Goal: Task Accomplishment & Management: Manage account settings

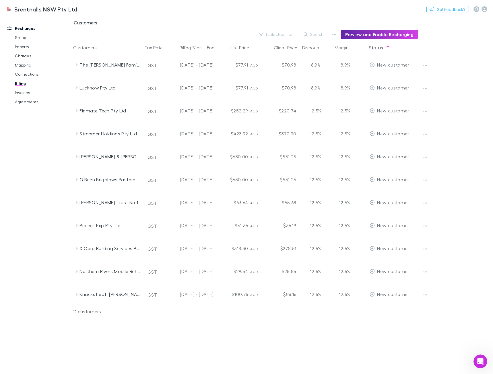
click at [230, 352] on div "Customers Tax Rate Billing Start - End List Price Client Price Discount Margin …" at bounding box center [270, 208] width 394 height 332
click at [233, 342] on div "Customers Tax Rate Billing Start - End List Price Client Price Discount Margin …" at bounding box center [270, 208] width 394 height 332
click at [237, 356] on div "Customers Tax Rate Billing Start - End List Price Client Price Discount Margin …" at bounding box center [270, 208] width 394 height 332
click at [237, 339] on div "Customers Tax Rate Billing Start - End List Price Client Price Discount Margin …" at bounding box center [270, 208] width 394 height 332
click at [358, 331] on div "Customers Tax Rate Billing Start - End List Price Client Price Discount Margin …" at bounding box center [270, 208] width 394 height 332
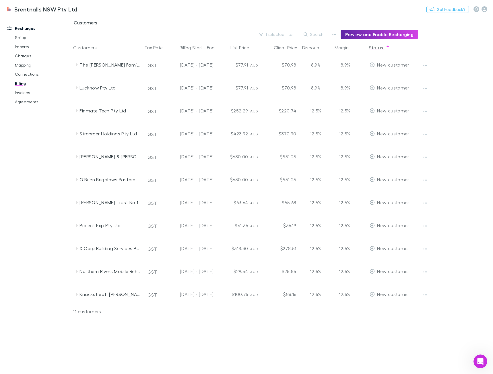
click at [154, 347] on div "Customers Tax Rate Billing Start - End List Price Client Price Discount Margin …" at bounding box center [270, 208] width 394 height 332
drag, startPoint x: 146, startPoint y: 341, endPoint x: 148, endPoint y: 345, distance: 3.8
click at [146, 342] on div "Customers Tax Rate Billing Start - End List Price Client Price Discount Margin …" at bounding box center [270, 208] width 394 height 332
click at [148, 345] on div "Customers Tax Rate Billing Start - End List Price Client Price Discount Margin …" at bounding box center [270, 208] width 394 height 332
click at [150, 347] on div "Customers Tax Rate Billing Start - End List Price Client Price Discount Margin …" at bounding box center [270, 208] width 394 height 332
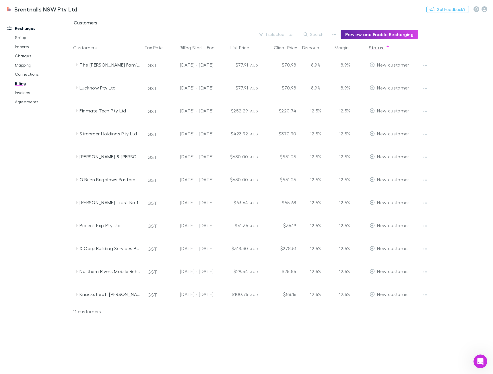
click at [150, 347] on div "Customers Tax Rate Billing Start - End List Price Client Price Discount Margin …" at bounding box center [270, 208] width 394 height 332
click at [92, 335] on div "Customers Tax Rate Billing Start - End List Price Client Price Discount Margin …" at bounding box center [270, 208] width 394 height 332
click at [85, 63] on div "The [PERSON_NAME] Family Trust" at bounding box center [109, 64] width 61 height 23
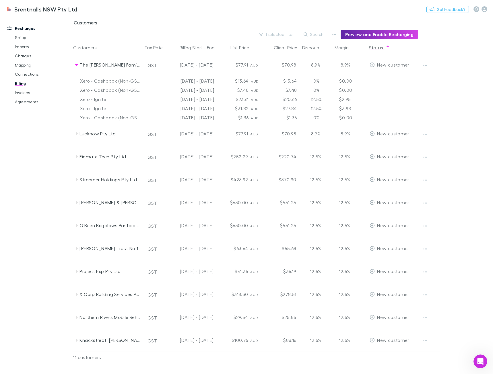
click at [85, 63] on div "The [PERSON_NAME] Family Trust" at bounding box center [109, 64] width 61 height 23
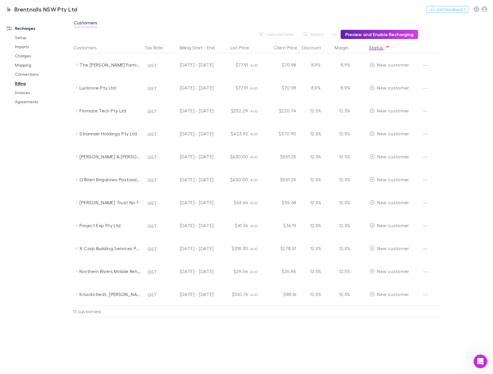
click at [127, 196] on div "[PERSON_NAME] Trust No 1" at bounding box center [109, 202] width 61 height 23
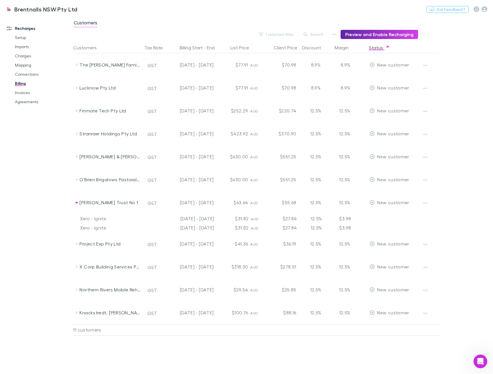
click at [127, 196] on div "[PERSON_NAME] Trust No 1" at bounding box center [109, 202] width 61 height 23
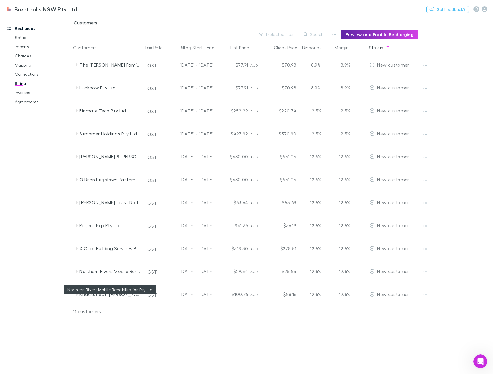
click at [97, 267] on div "Northern Rivers Mobile Rehabilitation Pty Ltd" at bounding box center [109, 271] width 61 height 23
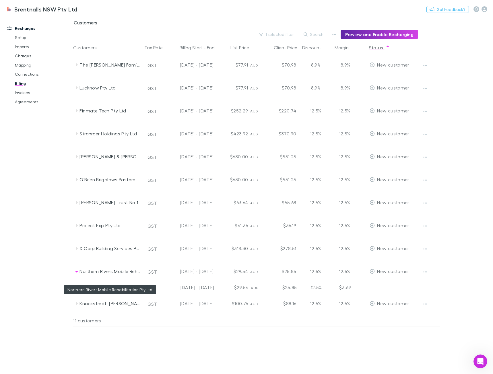
click at [97, 267] on div "Northern Rivers Mobile Rehabilitation Pty Ltd" at bounding box center [109, 271] width 61 height 23
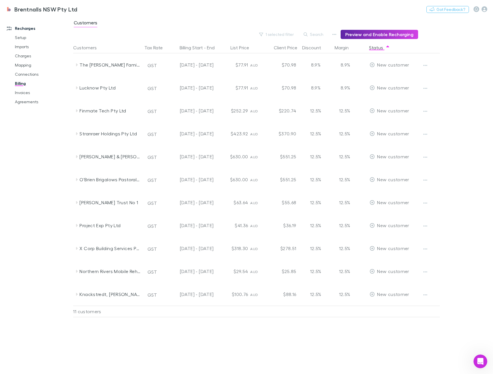
click at [90, 292] on div "Knackstredt, [PERSON_NAME]" at bounding box center [109, 294] width 61 height 23
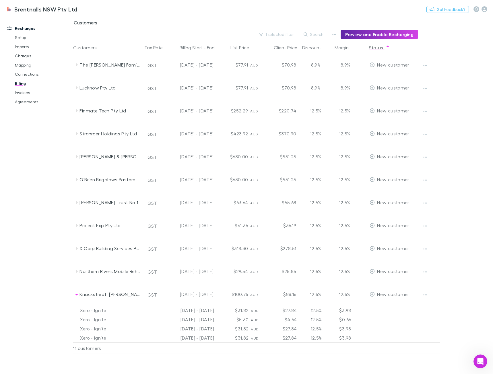
click at [99, 293] on div "Knackstredt, [PERSON_NAME]" at bounding box center [109, 294] width 61 height 23
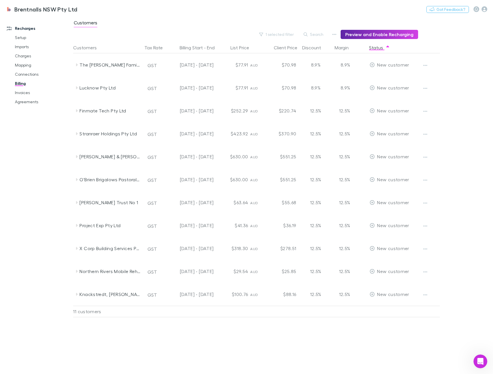
click at [141, 337] on div "Customers Tax Rate Billing Start - End List Price Client Price Discount Margin …" at bounding box center [270, 208] width 394 height 332
click at [378, 347] on div "Customers Tax Rate Billing Start - End List Price Client Price Discount Margin …" at bounding box center [270, 208] width 394 height 332
click at [478, 360] on icon "Open Intercom Messenger" at bounding box center [479, 361] width 9 height 9
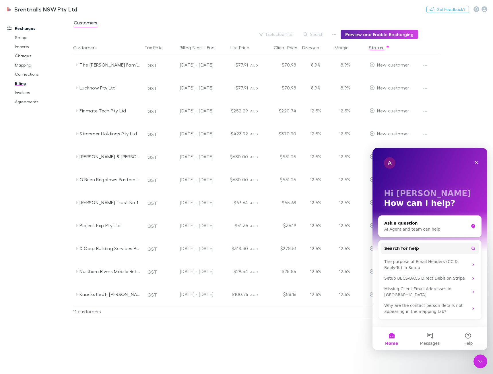
click at [42, 252] on div "Recharges Setup Imports Charges Mapping Connections Billing Invoices Agreements" at bounding box center [38, 193] width 77 height 351
click at [46, 130] on div "Recharges Setup Imports Charges Mapping Connections Billing Invoices Agreements" at bounding box center [38, 193] width 77 height 351
click at [473, 164] on div "Close" at bounding box center [476, 162] width 10 height 10
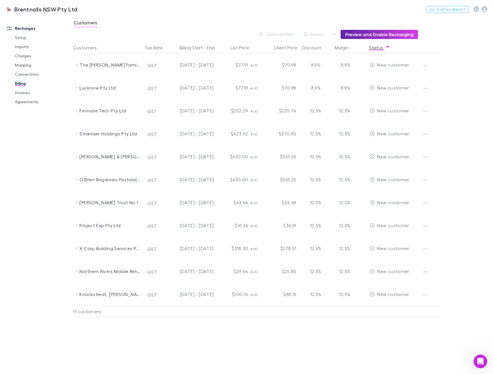
drag, startPoint x: 143, startPoint y: 326, endPoint x: 148, endPoint y: 326, distance: 5.7
click at [147, 326] on div "Customers Tax Rate Billing Start - End List Price Client Price Discount Margin …" at bounding box center [270, 208] width 394 height 332
click at [426, 68] on icon "button" at bounding box center [425, 65] width 4 height 5
click at [411, 77] on p "Enable Customer" at bounding box center [390, 76] width 70 height 7
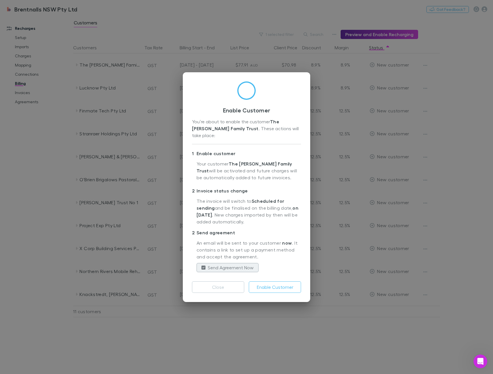
click at [196, 344] on div "Enable Customer You’re about to enable the customer The [PERSON_NAME] Family Tr…" at bounding box center [246, 187] width 493 height 374
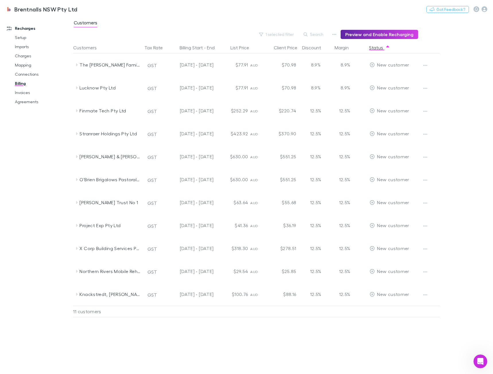
drag, startPoint x: 159, startPoint y: 359, endPoint x: 156, endPoint y: 359, distance: 3.2
click at [156, 359] on div "Customers Tax Rate Billing Start - End List Price Client Price Discount Margin …" at bounding box center [270, 208] width 394 height 332
click at [422, 65] on button "button" at bounding box center [425, 65] width 8 height 8
click at [270, 323] on div at bounding box center [246, 187] width 493 height 374
click at [84, 63] on div "The [PERSON_NAME] Family Trust" at bounding box center [109, 64] width 61 height 23
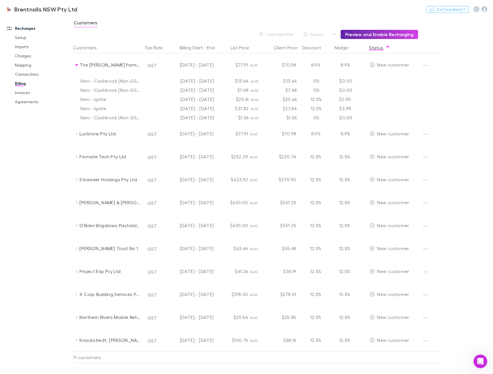
click at [336, 35] on icon "button" at bounding box center [334, 34] width 4 height 5
drag, startPoint x: 17, startPoint y: 169, endPoint x: 294, endPoint y: 101, distance: 285.3
click at [17, 168] on div at bounding box center [246, 187] width 493 height 374
click at [373, 49] on button "Status" at bounding box center [379, 47] width 21 height 11
click at [381, 51] on button "Status" at bounding box center [379, 47] width 21 height 11
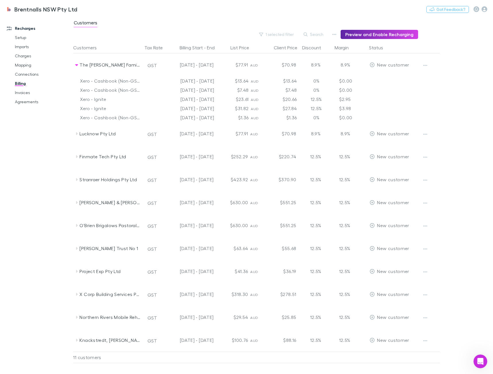
drag, startPoint x: 380, startPoint y: 51, endPoint x: 35, endPoint y: 260, distance: 403.7
click at [35, 260] on div "Recharges Setup Imports Charges Mapping Connections Billing Invoices Agreements" at bounding box center [38, 193] width 77 height 351
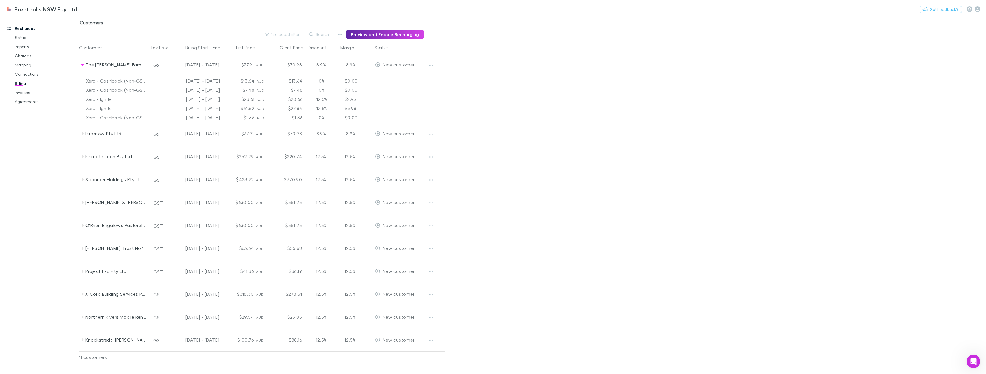
click at [492, 135] on main "Customers 1 selected filter Search Preview and Enable Recharging Customers Tax …" at bounding box center [532, 195] width 907 height 358
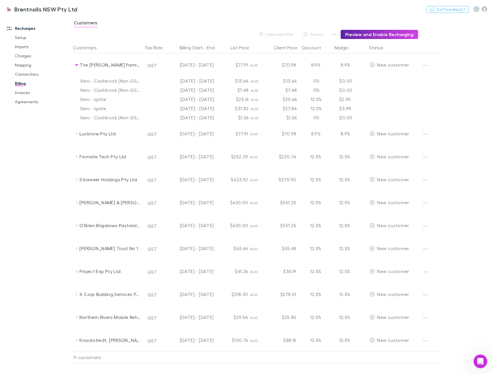
click at [93, 67] on div "The [PERSON_NAME] Family Trust" at bounding box center [109, 64] width 61 height 23
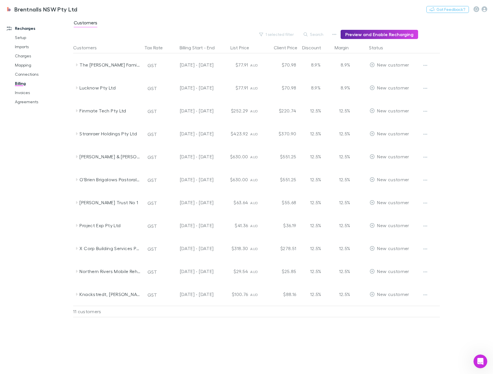
click at [29, 189] on div "Recharges Setup Imports Charges Mapping Connections Billing Invoices Agreements" at bounding box center [38, 193] width 77 height 351
click at [30, 217] on div "Recharges Setup Imports Charges Mapping Connections Billing Invoices Agreements" at bounding box center [38, 193] width 77 height 351
click at [30, 230] on div "Recharges Setup Imports Charges Mapping Connections Billing Invoices Agreements" at bounding box center [38, 193] width 77 height 351
click at [171, 343] on div "Customers Tax Rate Billing Start - End List Price Client Price Discount Margin …" at bounding box center [270, 208] width 394 height 332
click at [172, 336] on div "Customers Tax Rate Billing Start - End List Price Client Price Discount Margin …" at bounding box center [270, 208] width 394 height 332
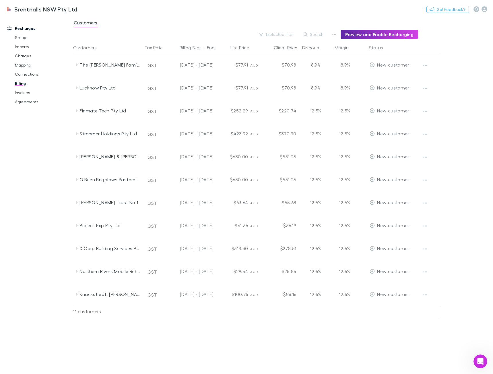
click at [165, 333] on div "Customers Tax Rate Billing Start - End List Price Client Price Discount Margin …" at bounding box center [270, 208] width 394 height 332
click at [247, 337] on div "Customers Tax Rate Billing Start - End List Price Client Price Discount Margin …" at bounding box center [270, 208] width 394 height 332
click at [108, 111] on div "Finmate Tech Pty Ltd" at bounding box center [109, 110] width 61 height 23
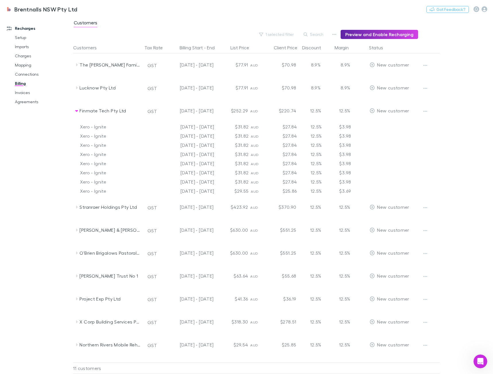
drag, startPoint x: 411, startPoint y: 301, endPoint x: 387, endPoint y: 271, distance: 38.0
click at [407, 314] on div "The [PERSON_NAME] Family Trust GST [DATE] - [DATE] $77.91 AUD $70.98 8.9% 8.9% …" at bounding box center [268, 216] width 390 height 326
click at [79, 113] on div "Finmate Tech Pty Ltd" at bounding box center [109, 110] width 61 height 23
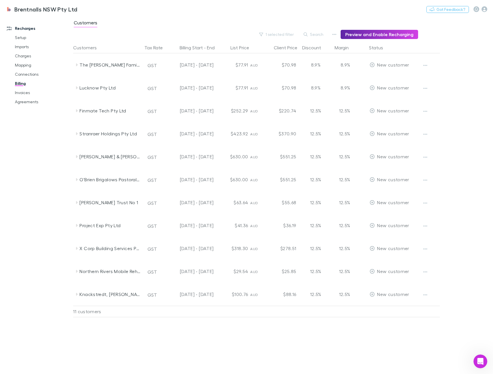
click at [112, 114] on div "Finmate Tech Pty Ltd" at bounding box center [109, 110] width 61 height 23
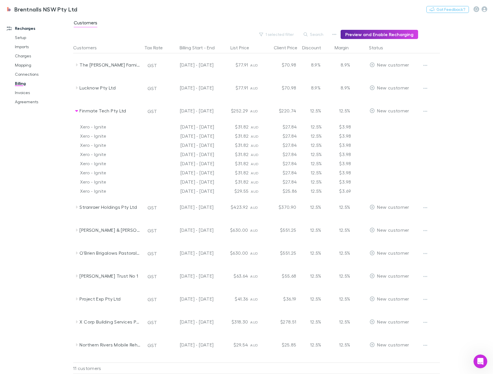
click at [23, 65] on link "Mapping" at bounding box center [42, 64] width 67 height 9
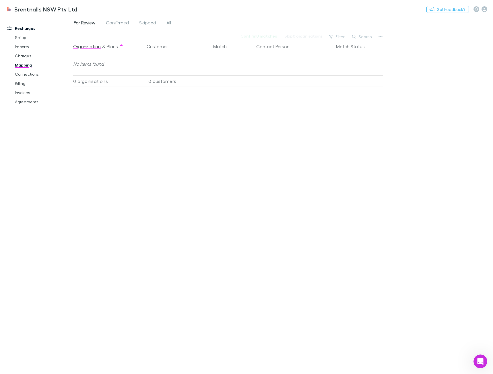
click at [277, 44] on button "Contact Person" at bounding box center [276, 46] width 40 height 11
drag, startPoint x: 174, startPoint y: 25, endPoint x: 166, endPoint y: 25, distance: 7.7
click at [172, 25] on div "For Review Confirmed Skipped All" at bounding box center [124, 23] width 103 height 9
click at [165, 24] on div "For Review Confirmed Skipped All" at bounding box center [124, 23] width 103 height 9
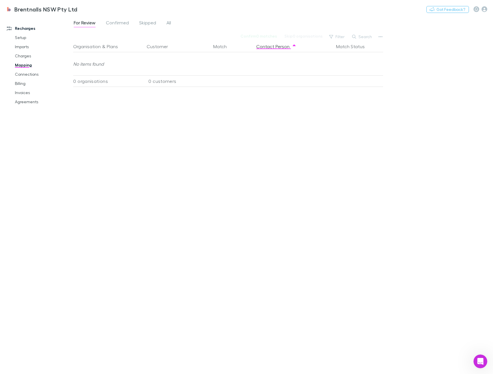
click at [171, 25] on span "All" at bounding box center [168, 23] width 5 height 7
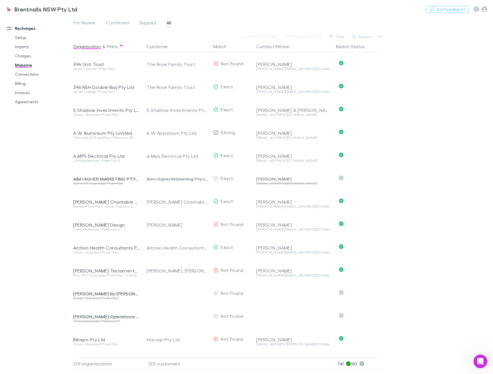
click at [365, 36] on button "Search" at bounding box center [362, 36] width 26 height 7
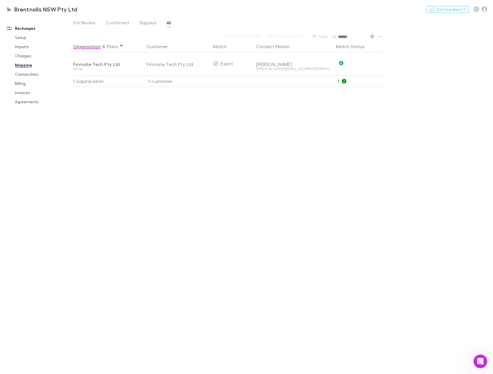
type input "******"
click at [362, 63] on button "Undo" at bounding box center [363, 63] width 18 height 7
click at [199, 65] on button "button" at bounding box center [201, 63] width 7 height 7
click at [292, 138] on div "Organisation & Plans Customer Match Contact Person Match Status Finmate Tech Pt…" at bounding box center [228, 205] width 311 height 329
click at [370, 63] on button "Skip" at bounding box center [367, 63] width 18 height 7
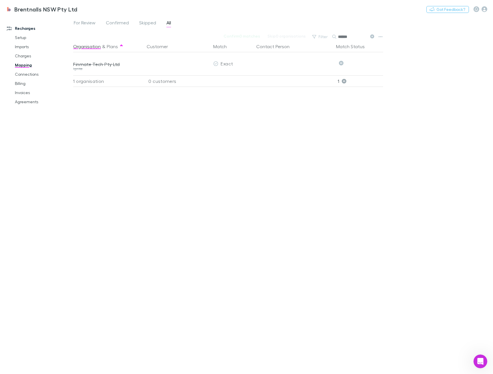
click at [286, 162] on div "Organisation & Plans Customer Match Contact Person Match Status Finmate Tech Pt…" at bounding box center [228, 205] width 311 height 329
click at [32, 87] on link "Billing" at bounding box center [42, 83] width 67 height 9
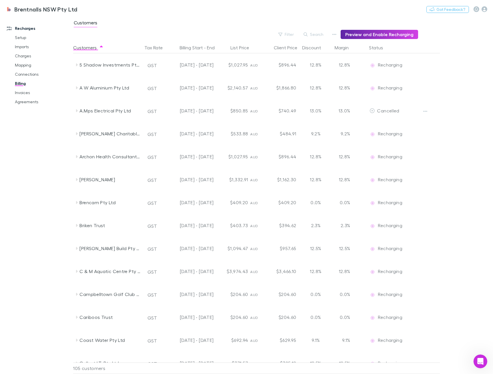
drag, startPoint x: 380, startPoint y: 45, endPoint x: 297, endPoint y: 30, distance: 84.0
click at [379, 45] on button "Status" at bounding box center [379, 47] width 21 height 11
click at [290, 32] on button "Filter" at bounding box center [286, 34] width 22 height 7
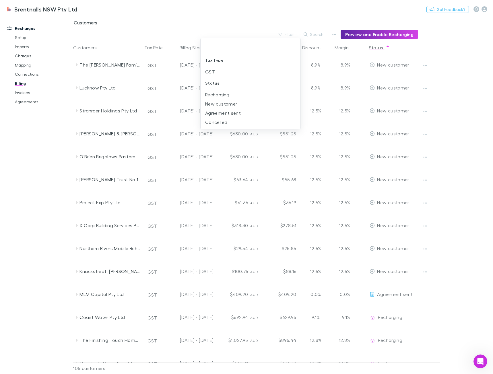
click at [225, 104] on li "New customer" at bounding box center [250, 103] width 100 height 9
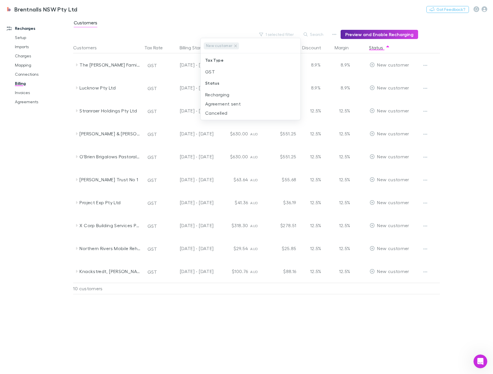
drag, startPoint x: 142, startPoint y: 311, endPoint x: 139, endPoint y: 292, distance: 19.7
click at [143, 310] on div at bounding box center [246, 187] width 493 height 374
click at [26, 65] on link "Mapping" at bounding box center [42, 64] width 67 height 9
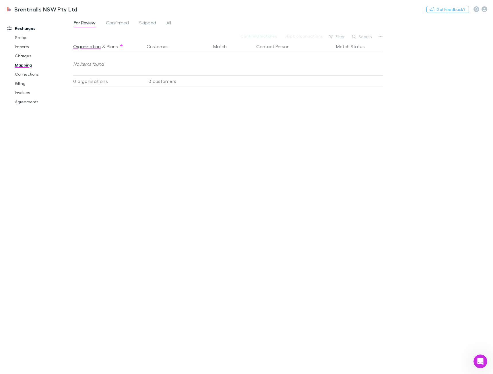
click at [175, 22] on div "For Review Confirmed Skipped All" at bounding box center [282, 24] width 419 height 11
click at [165, 22] on div "For Review Confirmed Skipped All" at bounding box center [124, 23] width 103 height 9
click at [167, 24] on span "All" at bounding box center [168, 23] width 5 height 7
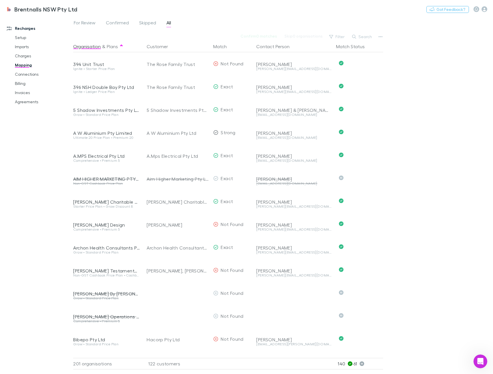
click at [360, 37] on button "Search" at bounding box center [362, 36] width 26 height 7
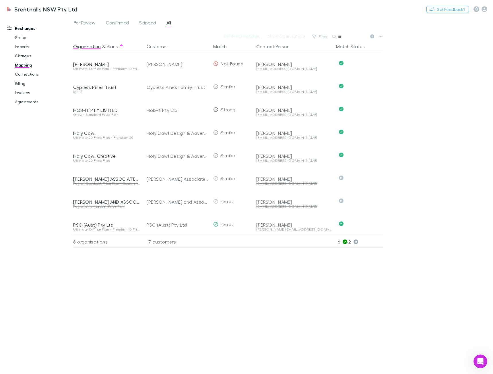
type input "*"
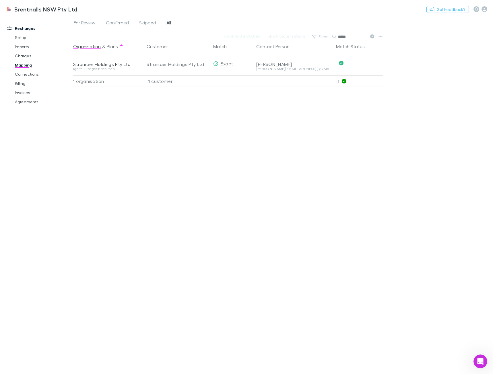
type input "*****"
click at [364, 65] on button "Undo" at bounding box center [363, 63] width 18 height 7
drag, startPoint x: 301, startPoint y: 144, endPoint x: 333, endPoint y: 71, distance: 79.0
click at [301, 143] on div "Organisation & Plans Customer Match Contact Person Match Status Stranraer Holdi…" at bounding box center [228, 205] width 311 height 329
click at [371, 62] on button "Skip" at bounding box center [367, 63] width 18 height 7
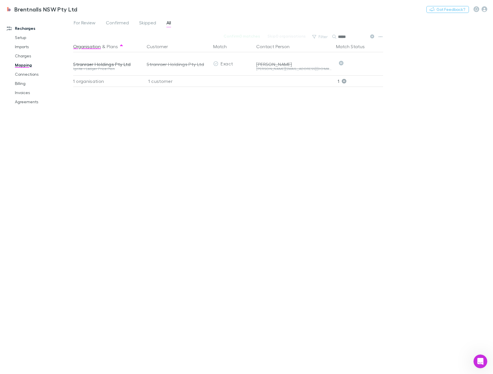
click at [328, 145] on div "Organisation & Plans Customer Match Contact Person Match Status Stranraer Holdi…" at bounding box center [228, 205] width 311 height 329
click at [26, 100] on link "Agreements" at bounding box center [42, 101] width 67 height 9
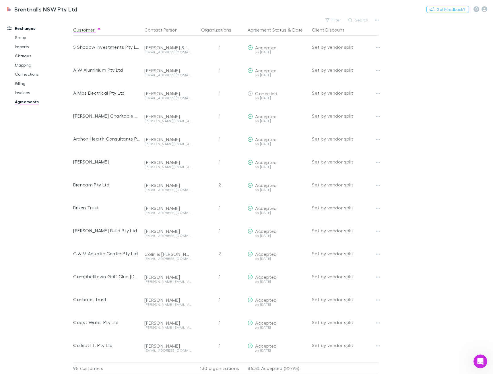
click at [24, 83] on link "Billing" at bounding box center [42, 83] width 67 height 9
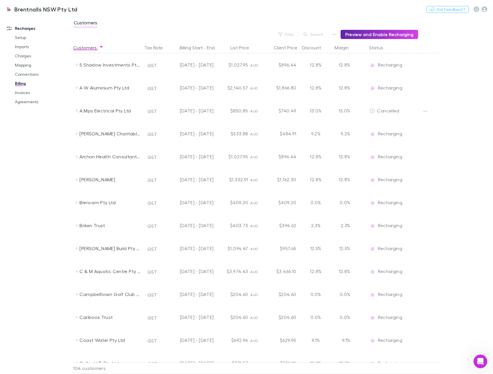
click at [282, 36] on button "Filter" at bounding box center [286, 34] width 22 height 7
drag, startPoint x: 222, startPoint y: 103, endPoint x: 295, endPoint y: 94, distance: 73.4
click at [222, 103] on li "New customer" at bounding box center [250, 103] width 100 height 9
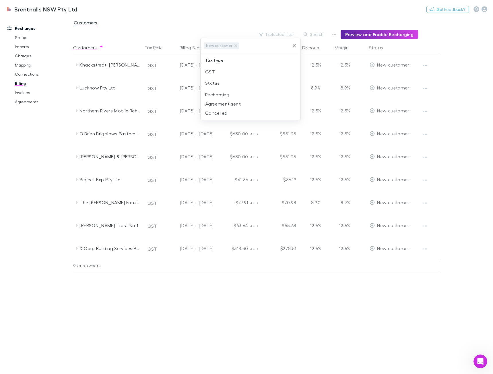
click at [267, 278] on div at bounding box center [246, 187] width 493 height 374
click at [298, 301] on div "Customers Tax Rate Billing Start - End List Price Client Price Discount Margin …" at bounding box center [270, 208] width 394 height 332
click at [297, 301] on div "Customers Tax Rate Billing Start - End List Price Client Price Discount Margin …" at bounding box center [270, 208] width 394 height 332
click at [307, 298] on div "Customers Tax Rate Billing Start - End List Price Client Price Discount Margin …" at bounding box center [270, 208] width 394 height 332
click at [303, 299] on div "Customers Tax Rate Billing Start - End List Price Client Price Discount Margin …" at bounding box center [270, 208] width 394 height 332
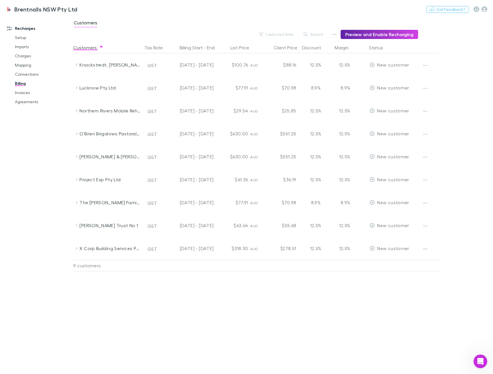
click at [302, 297] on div "Customers Tax Rate Billing Start - End List Price Client Price Discount Margin …" at bounding box center [270, 208] width 394 height 332
click at [258, 293] on div "Customers Tax Rate Billing Start - End List Price Client Price Discount Margin …" at bounding box center [270, 208] width 394 height 332
click at [261, 296] on div "Customers Tax Rate Billing Start - End List Price Client Price Discount Margin …" at bounding box center [270, 208] width 394 height 332
click at [261, 295] on div "Customers Tax Rate Billing Start - End List Price Client Price Discount Margin …" at bounding box center [270, 208] width 394 height 332
click at [259, 294] on div "Customers Tax Rate Billing Start - End List Price Client Price Discount Margin …" at bounding box center [270, 208] width 394 height 332
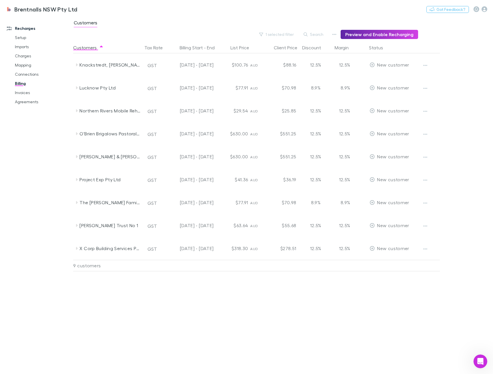
click at [343, 299] on div "Customers Tax Rate Billing Start - End List Price Client Price Discount Margin …" at bounding box center [270, 208] width 394 height 332
drag, startPoint x: 356, startPoint y: 324, endPoint x: 352, endPoint y: 331, distance: 8.3
click at [357, 325] on div "Customers Tax Rate Billing Start - End List Price Client Price Discount Margin …" at bounding box center [270, 208] width 394 height 332
click at [74, 92] on div "Lucknow Pty Ltd" at bounding box center [108, 87] width 69 height 23
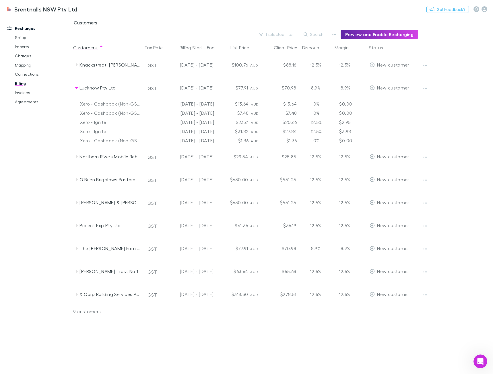
click at [76, 66] on icon at bounding box center [76, 65] width 5 height 5
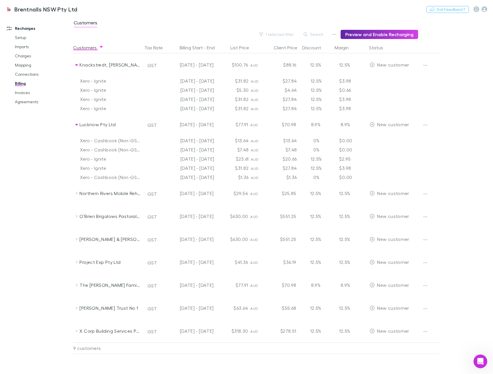
click at [79, 192] on icon at bounding box center [76, 193] width 5 height 5
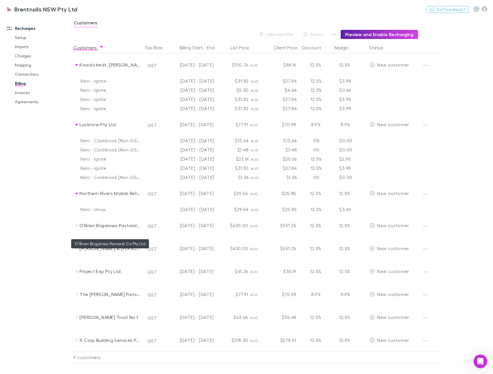
click at [78, 227] on icon at bounding box center [76, 225] width 5 height 5
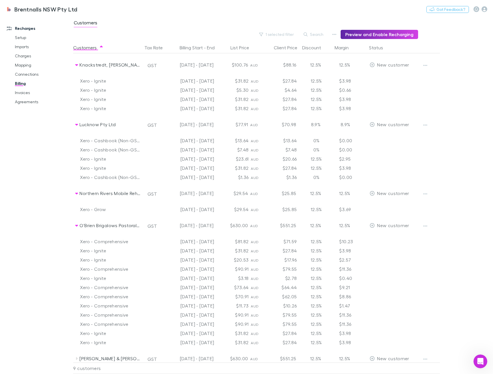
scroll to position [29, 0]
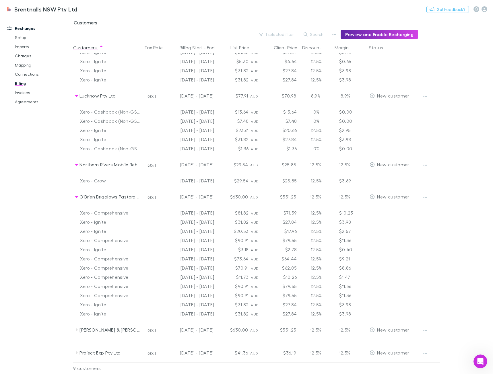
drag, startPoint x: 313, startPoint y: 308, endPoint x: 233, endPoint y: 269, distance: 88.9
click at [233, 269] on div "Knackstredt, [PERSON_NAME] GST [DATE] - [DATE] $100.76 AUD $88.16 12.5% 12.5% N…" at bounding box center [268, 229] width 390 height 408
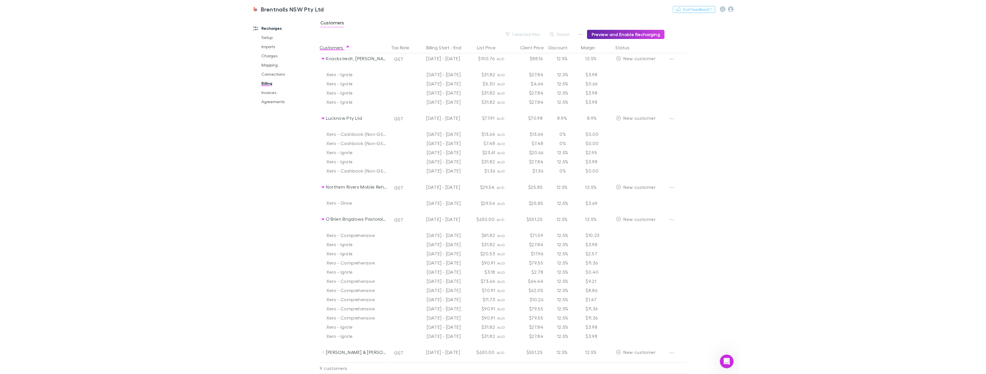
scroll to position [0, 0]
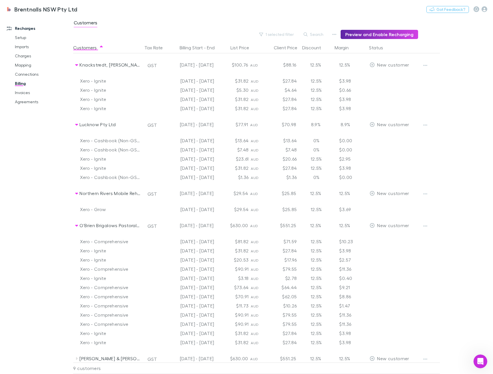
click at [426, 63] on button "button" at bounding box center [425, 65] width 8 height 8
click at [452, 44] on div at bounding box center [246, 187] width 493 height 374
click at [26, 54] on link "Charges" at bounding box center [42, 55] width 67 height 9
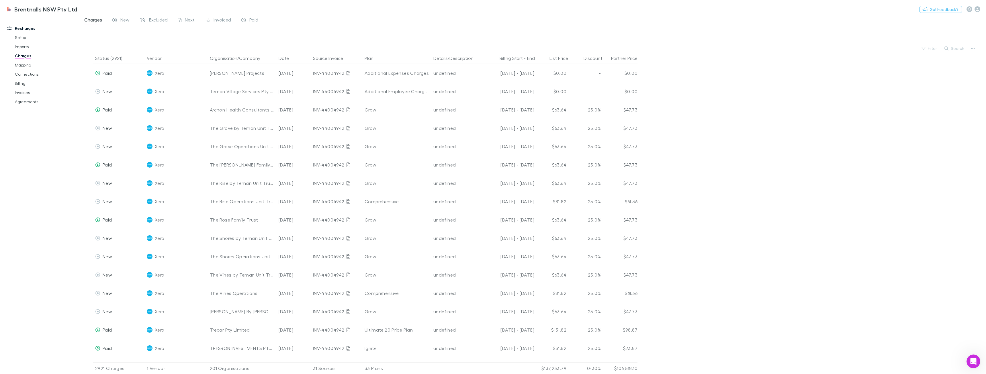
click at [492, 49] on button "button" at bounding box center [973, 48] width 8 height 8
click at [239, 36] on div at bounding box center [493, 187] width 986 height 374
click at [123, 22] on span "New" at bounding box center [124, 20] width 9 height 7
click at [24, 66] on link "Mapping" at bounding box center [45, 64] width 73 height 9
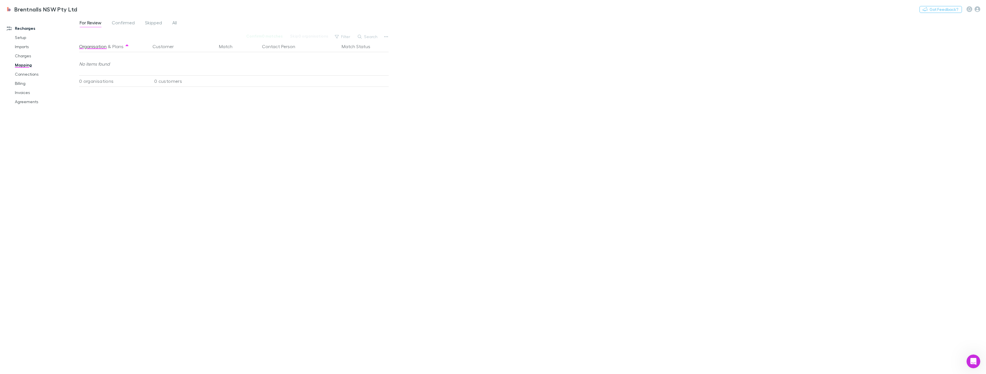
click at [32, 73] on link "Connections" at bounding box center [45, 74] width 73 height 9
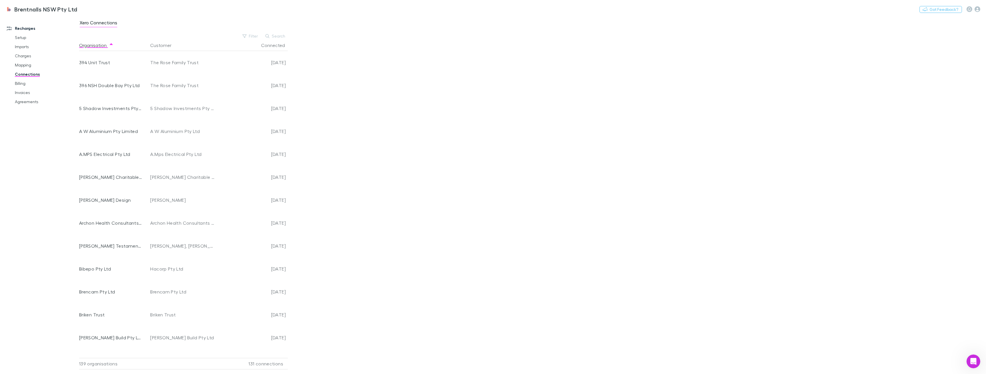
click at [21, 83] on link "Billing" at bounding box center [45, 83] width 73 height 9
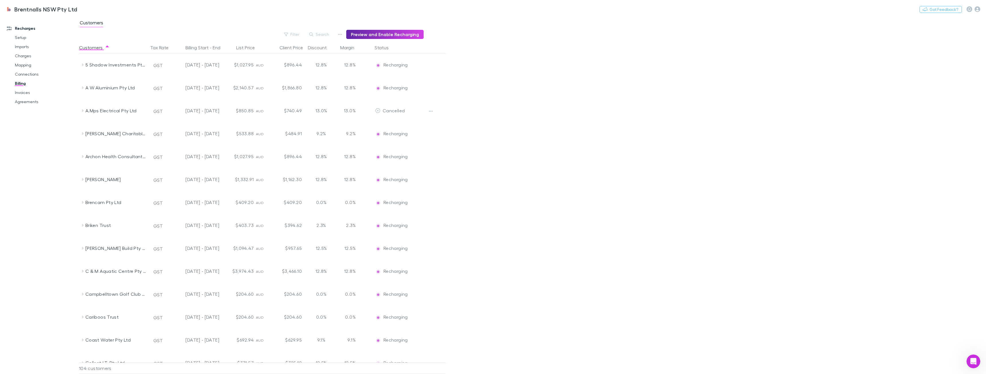
click at [28, 101] on link "Agreements" at bounding box center [45, 101] width 73 height 9
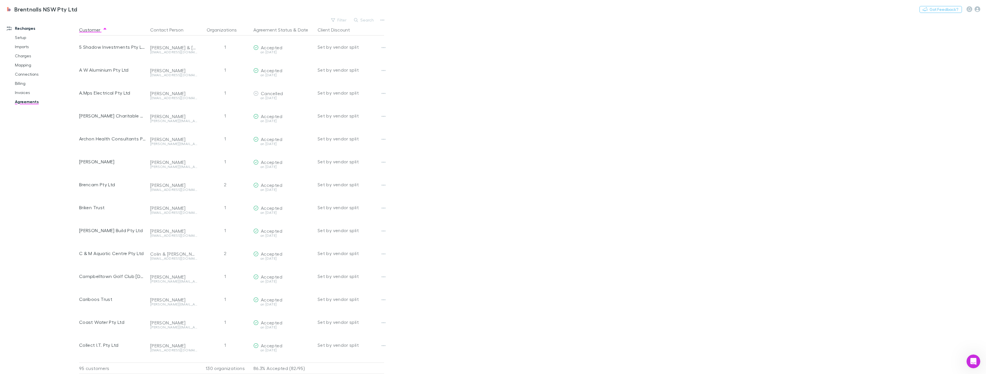
click at [20, 94] on link "Invoices" at bounding box center [45, 92] width 73 height 9
click at [316, 38] on icon "button" at bounding box center [317, 36] width 4 height 5
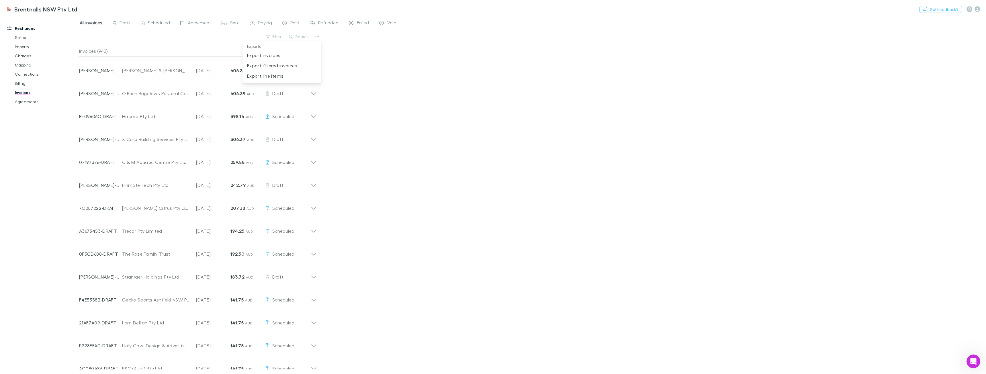
click at [381, 88] on div at bounding box center [493, 187] width 986 height 374
click at [42, 101] on link "Agreements" at bounding box center [45, 101] width 73 height 9
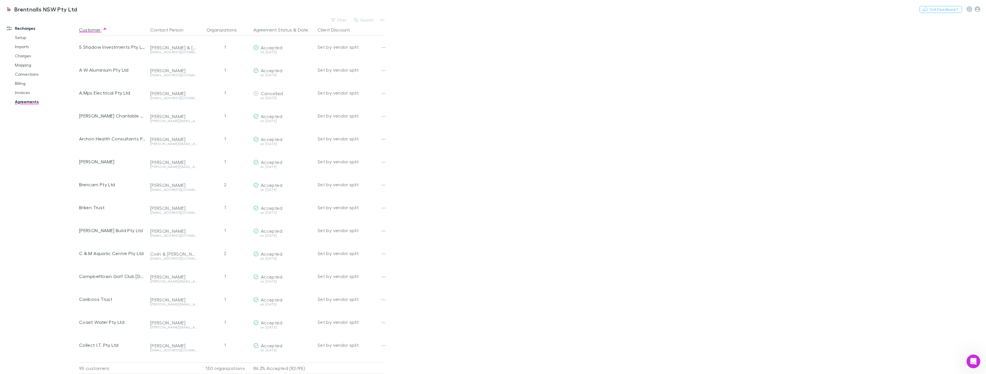
click at [382, 21] on icon "button" at bounding box center [382, 20] width 4 height 5
click at [400, 27] on div at bounding box center [493, 187] width 986 height 374
click at [24, 88] on link "Invoices" at bounding box center [45, 92] width 73 height 9
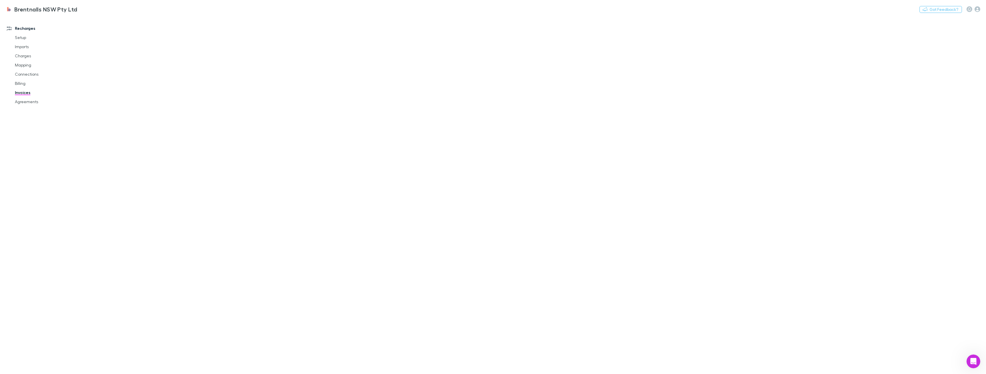
click at [23, 86] on link "Billing" at bounding box center [45, 83] width 73 height 9
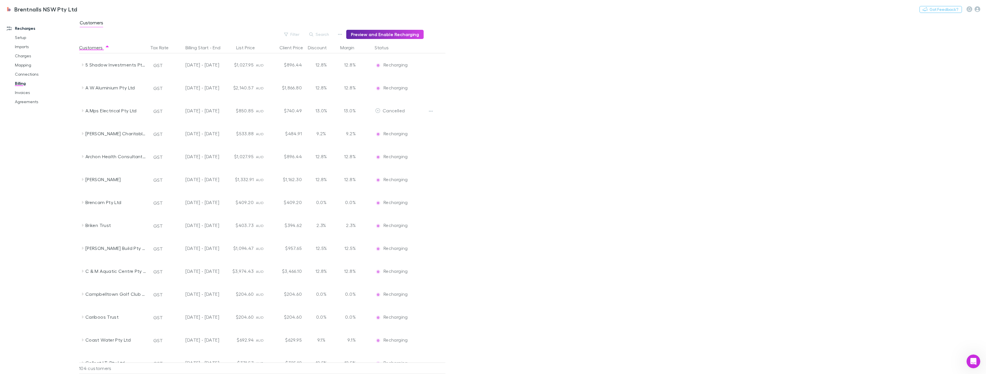
click at [339, 36] on button "button" at bounding box center [340, 34] width 8 height 8
click at [231, 31] on div at bounding box center [493, 187] width 986 height 374
click at [26, 102] on link "Agreements" at bounding box center [45, 101] width 73 height 9
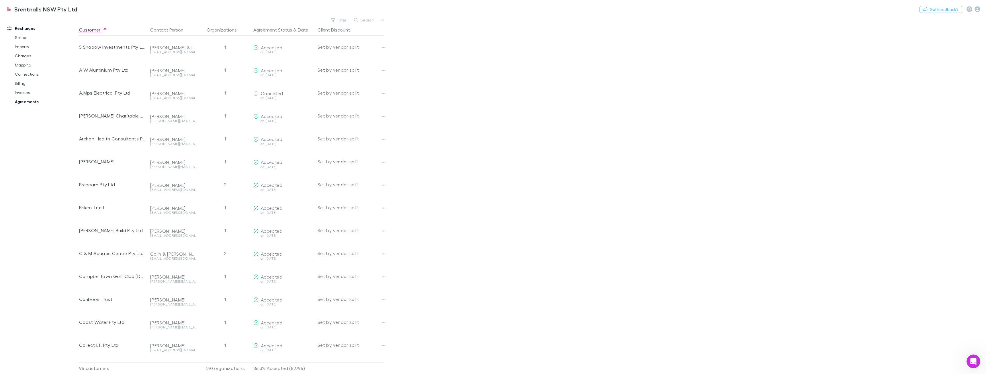
click at [341, 21] on button "Filter" at bounding box center [339, 20] width 22 height 7
click at [431, 98] on div at bounding box center [493, 187] width 986 height 374
click at [340, 20] on button "Filter" at bounding box center [339, 20] width 22 height 7
click at [287, 14] on div at bounding box center [493, 187] width 986 height 374
click at [269, 30] on button "Agreement Status" at bounding box center [272, 29] width 39 height 11
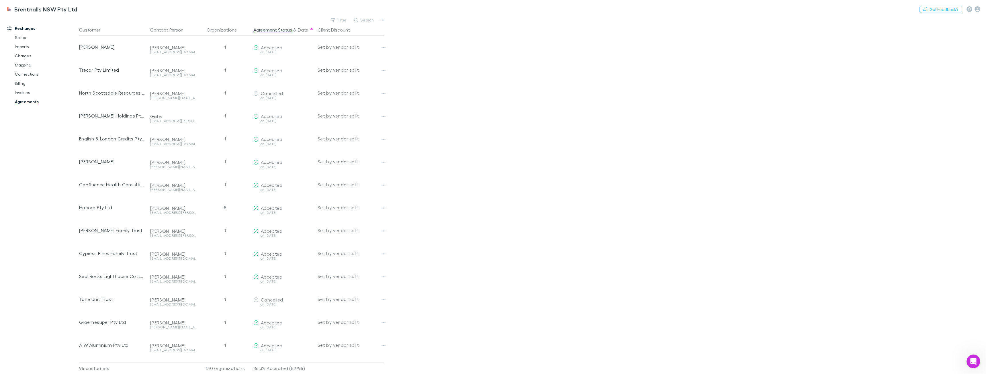
click at [290, 30] on button "Agreement Status" at bounding box center [272, 29] width 39 height 11
click at [290, 31] on button "Agreement Status" at bounding box center [272, 29] width 39 height 11
click at [38, 92] on link "Invoices" at bounding box center [45, 92] width 73 height 9
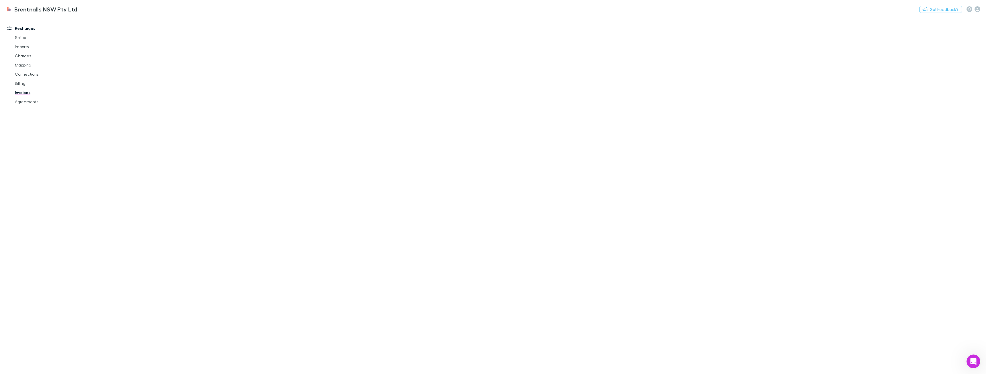
click at [30, 75] on link "Connections" at bounding box center [45, 74] width 73 height 9
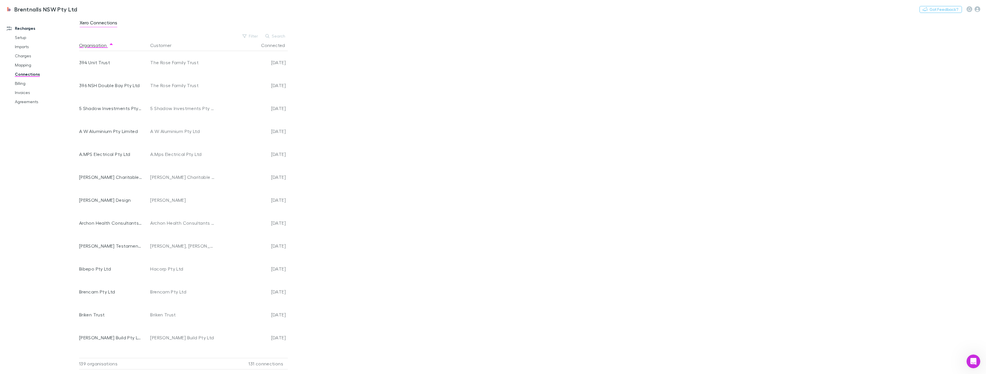
click at [25, 82] on link "Billing" at bounding box center [45, 83] width 73 height 9
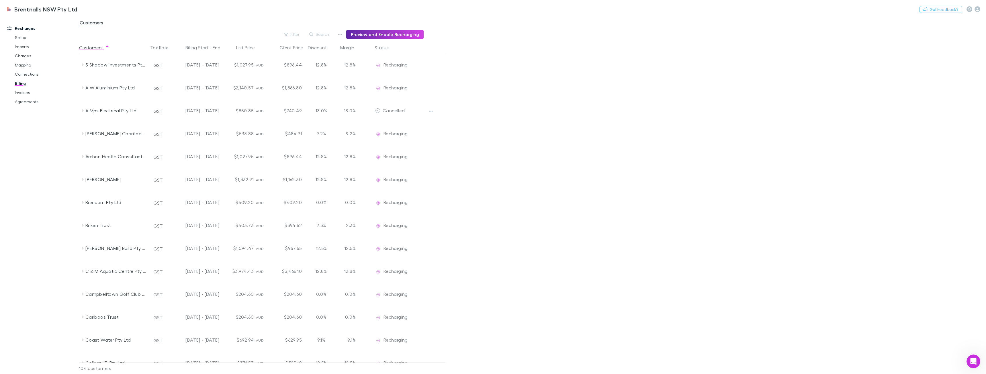
click at [294, 36] on button "Filter" at bounding box center [292, 34] width 22 height 7
click at [299, 34] on div at bounding box center [493, 187] width 986 height 374
click at [300, 36] on button "Filter" at bounding box center [292, 34] width 22 height 7
click at [237, 100] on li "New customer" at bounding box center [256, 103] width 100 height 9
drag, startPoint x: 247, startPoint y: 283, endPoint x: 227, endPoint y: 253, distance: 35.6
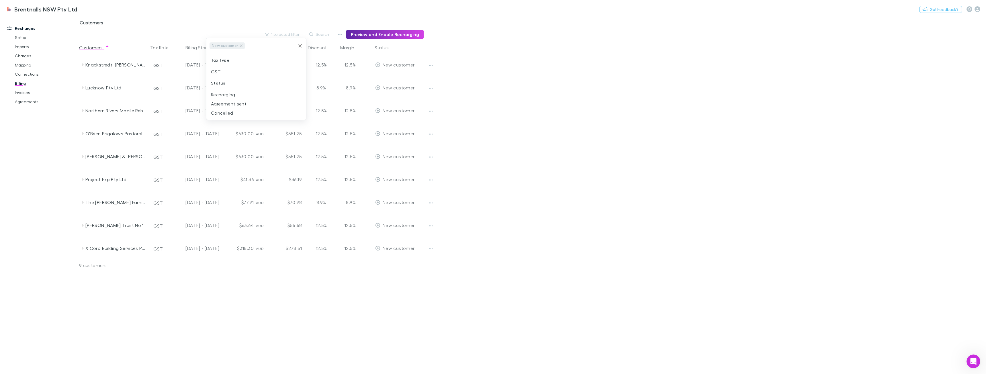
click at [246, 283] on div at bounding box center [493, 187] width 986 height 374
click at [114, 176] on div "Project Exp Pty Ltd" at bounding box center [115, 179] width 61 height 23
click at [102, 220] on div "The [PERSON_NAME] Family Trust" at bounding box center [115, 220] width 61 height 23
drag, startPoint x: 102, startPoint y: 287, endPoint x: 108, endPoint y: 292, distance: 8.2
click at [102, 286] on div "[PERSON_NAME] Trust No 1" at bounding box center [115, 289] width 61 height 23
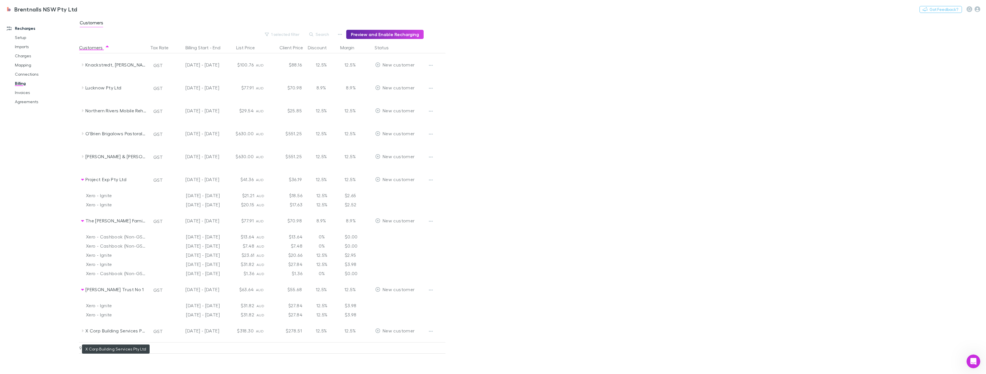
drag, startPoint x: 116, startPoint y: 338, endPoint x: 116, endPoint y: 335, distance: 2.9
click at [116, 338] on div "X Corp Building Services Pty Ltd" at bounding box center [115, 330] width 61 height 23
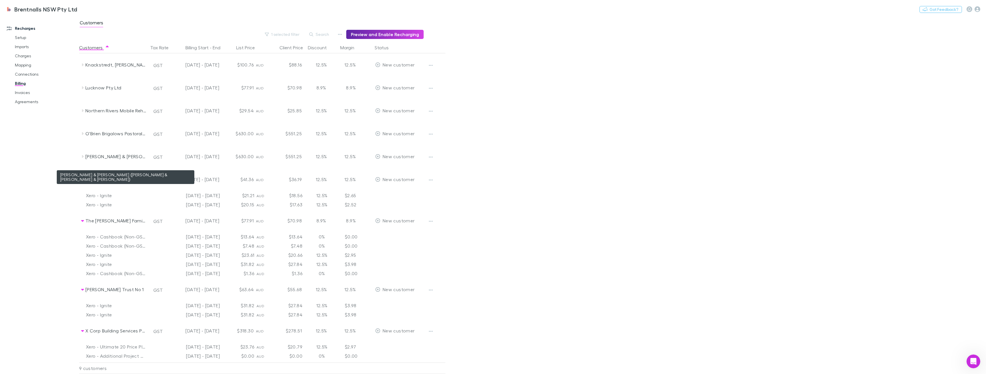
click at [112, 153] on div "[PERSON_NAME] & [PERSON_NAME] ([PERSON_NAME] & [PERSON_NAME] & [PERSON_NAME])" at bounding box center [115, 156] width 61 height 23
drag, startPoint x: 81, startPoint y: 153, endPoint x: 147, endPoint y: 239, distance: 108.4
click at [147, 239] on div "[PERSON_NAME] & Co ([PERSON_NAME] & [PERSON_NAME] & [PERSON_NAME]) GST [DATE] -…" at bounding box center [274, 211] width 390 height 133
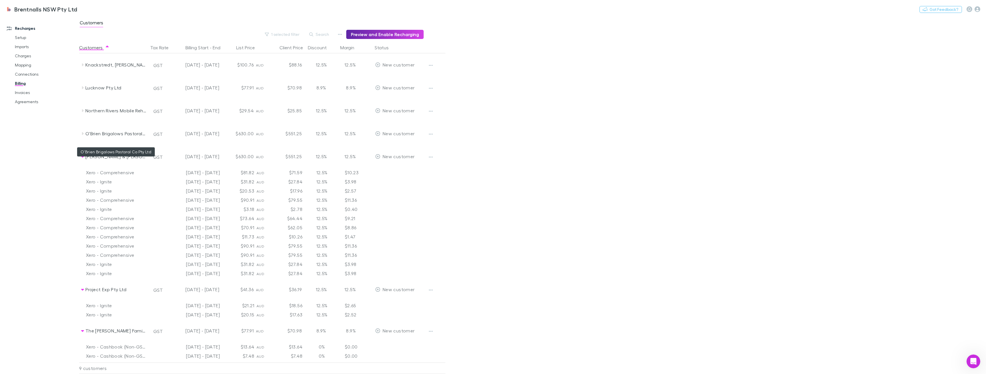
click at [115, 128] on div "O'Brien Brigalows Pastoral Co Pty Ltd" at bounding box center [115, 133] width 61 height 23
click at [117, 112] on div "Northern Rivers Mobile Rehabilitation Pty Ltd" at bounding box center [115, 110] width 61 height 23
click at [110, 89] on div "Lucknow Pty Ltd" at bounding box center [115, 87] width 61 height 23
click at [112, 64] on div "Knackstredt, [PERSON_NAME]" at bounding box center [115, 64] width 61 height 23
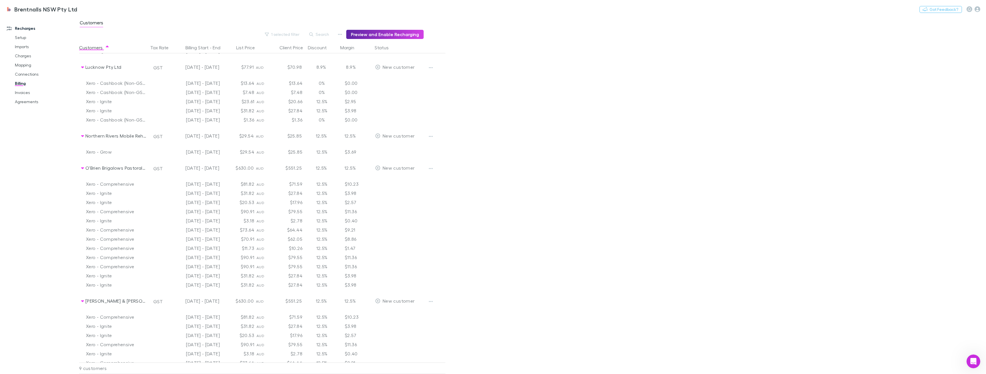
click at [433, 134] on button "button" at bounding box center [431, 136] width 8 height 8
click at [399, 149] on p "Enable Customer" at bounding box center [396, 148] width 70 height 7
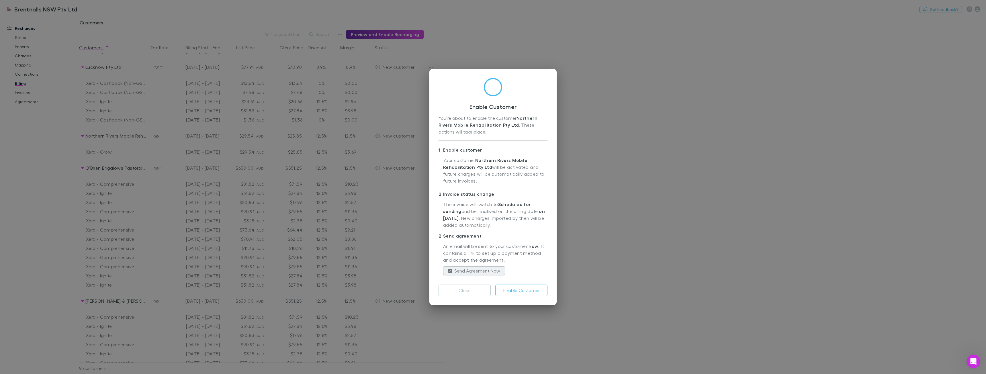
click at [471, 270] on label "Send Agreement Now" at bounding box center [477, 271] width 46 height 7
click at [492, 290] on button "Enable Customer" at bounding box center [521, 290] width 52 height 11
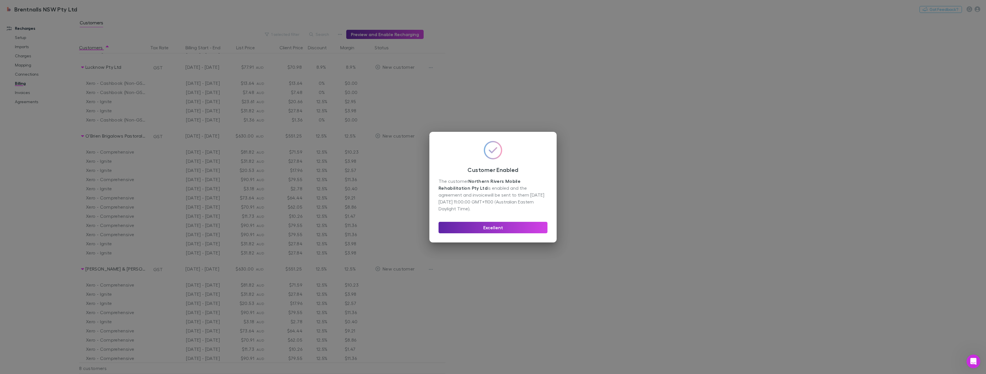
click at [492, 234] on div "Customer Enabled The customer Northern Rivers Mobile Rehabilitation Pty Ltd is …" at bounding box center [493, 187] width 986 height 374
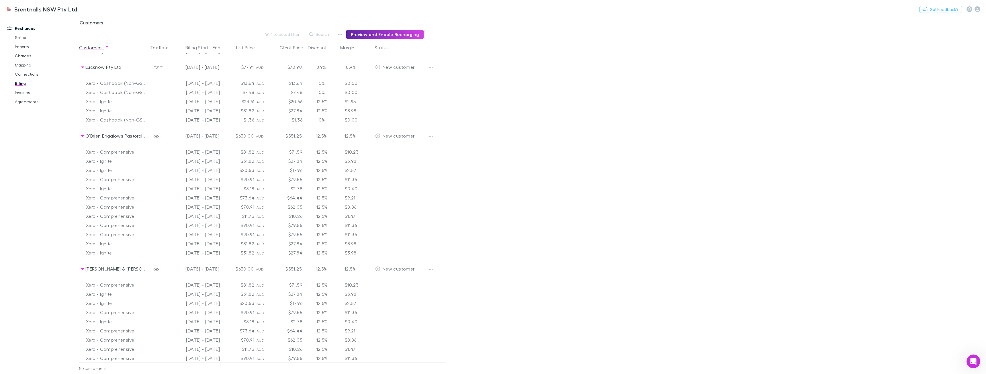
click at [492, 226] on main "Customers 1 selected filter Search Preview and Enable Recharging Customers Tax …" at bounding box center [532, 195] width 907 height 358
drag, startPoint x: 514, startPoint y: 257, endPoint x: 313, endPoint y: 237, distance: 201.8
click at [492, 257] on main "Customers 1 selected filter Search Preview and Enable Recharging Customers Tax …" at bounding box center [532, 195] width 907 height 358
click at [492, 245] on main "Customers 1 selected filter Search Preview and Enable Recharging Customers Tax …" at bounding box center [532, 195] width 907 height 358
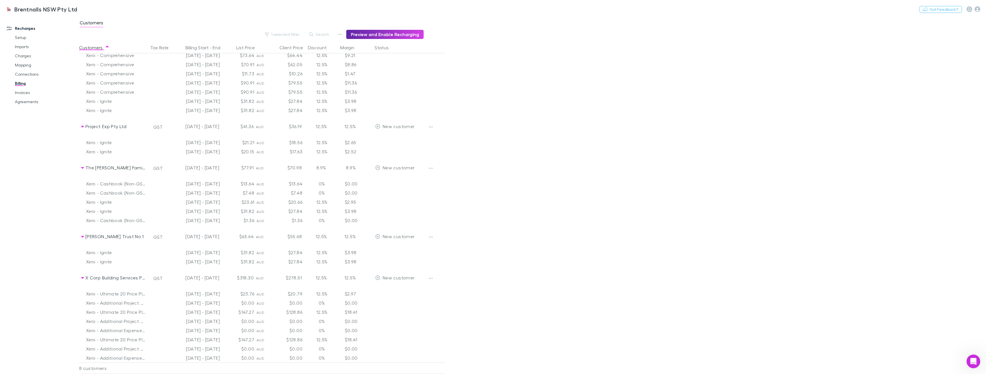
click at [492, 124] on main "Customers 1 selected filter Search Preview and Enable Recharging Customers Tax …" at bounding box center [532, 195] width 907 height 358
click at [492, 155] on main "Customers 1 selected filter Search Preview and Enable Recharging Customers Tax …" at bounding box center [532, 195] width 907 height 358
